Goal: Navigation & Orientation: Find specific page/section

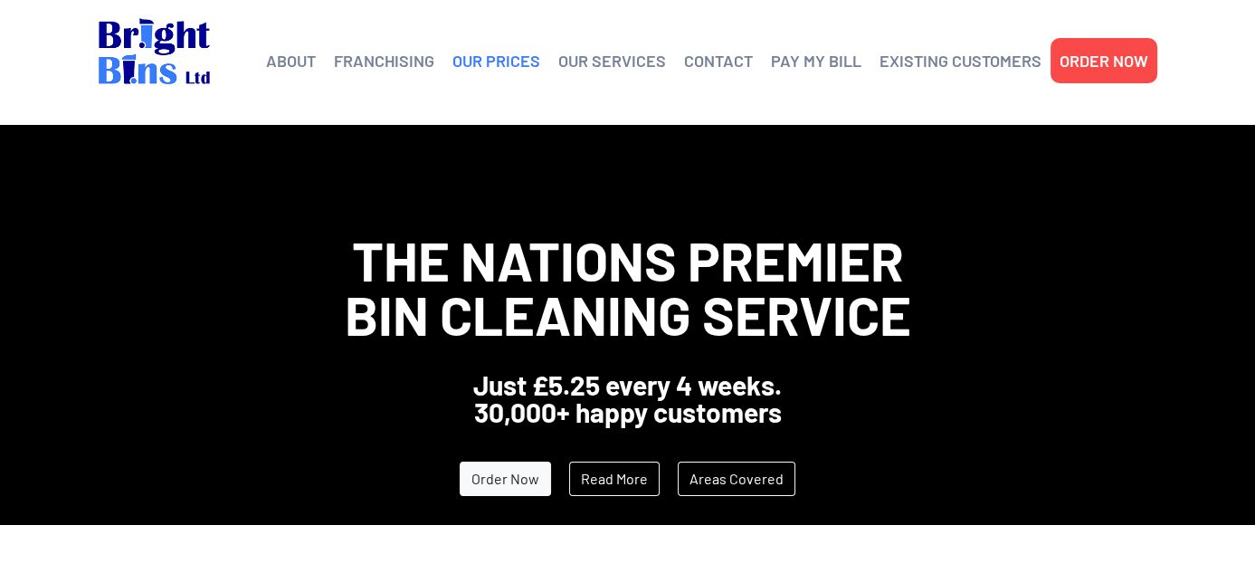
click at [508, 56] on link "OUR PRICES" at bounding box center [496, 60] width 88 height 27
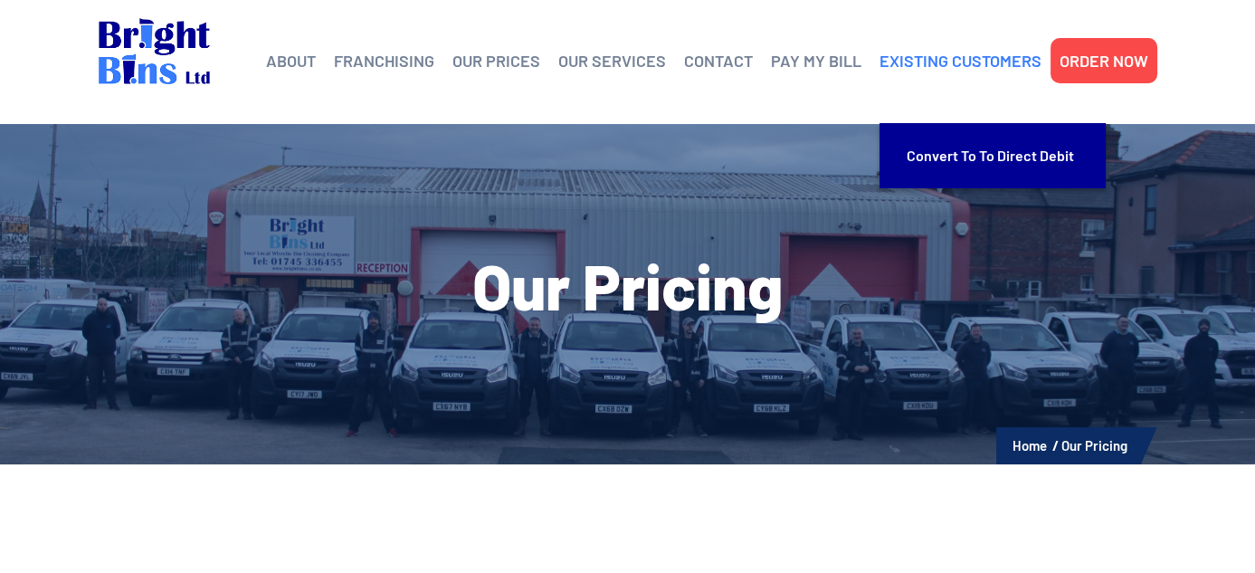
click at [951, 56] on link "EXISTING CUSTOMERS" at bounding box center [960, 60] width 162 height 27
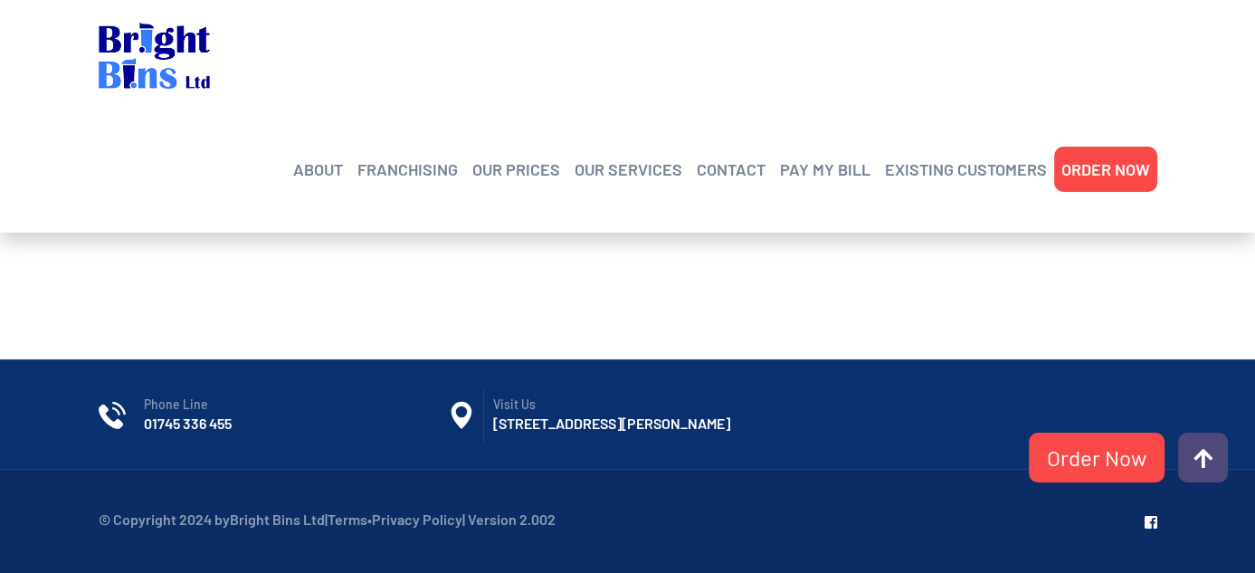
scroll to position [830, 0]
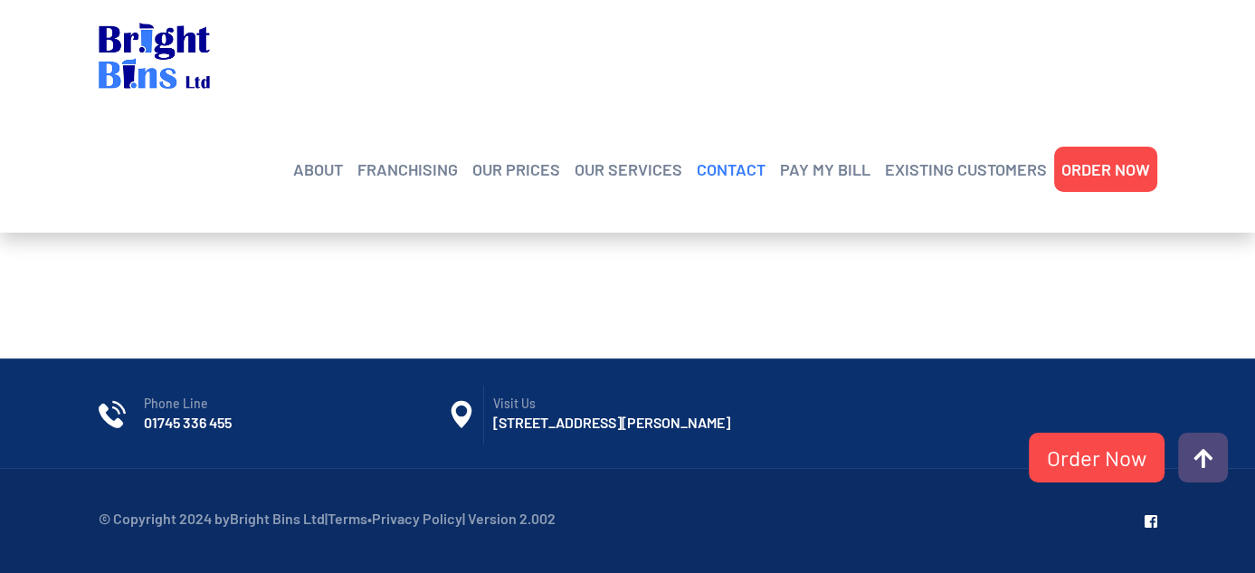
click at [738, 156] on link "CONTACT" at bounding box center [730, 169] width 69 height 27
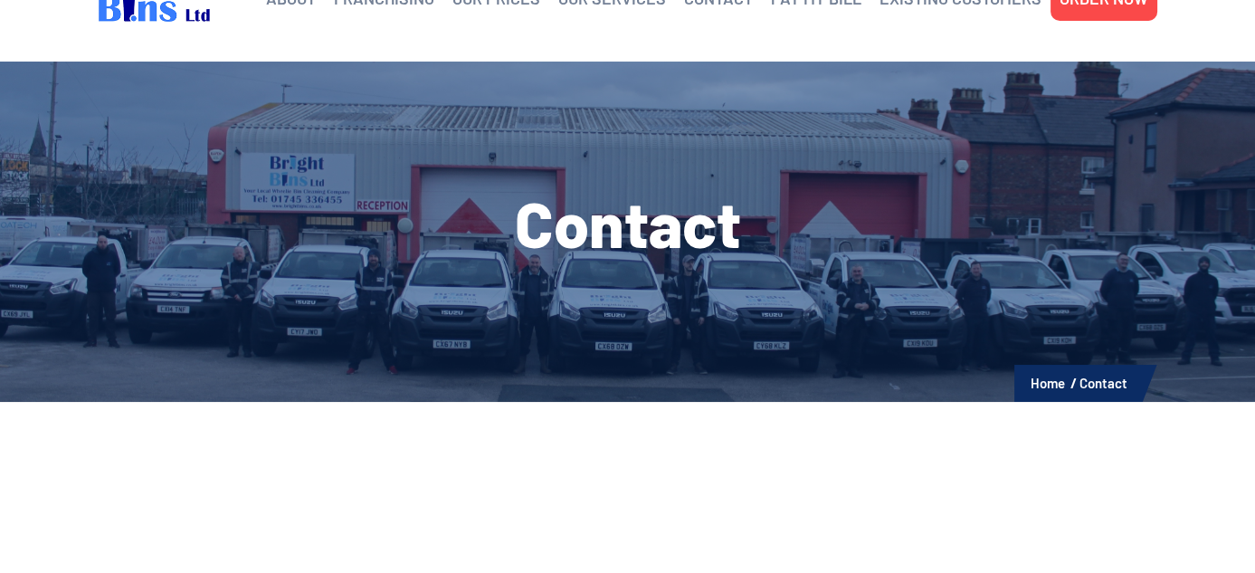
scroll to position [12, 0]
